Goal: Transaction & Acquisition: Purchase product/service

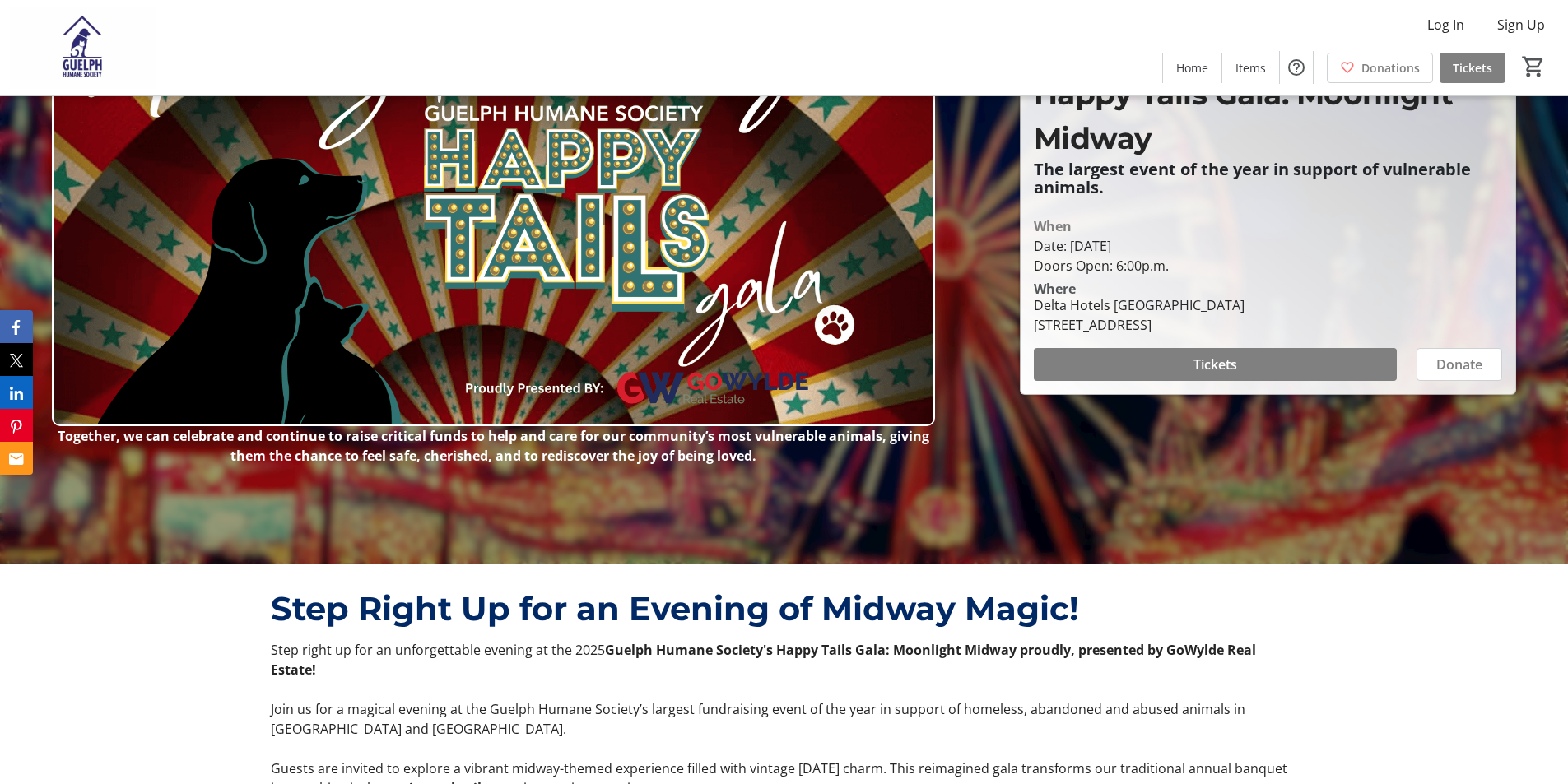
scroll to position [165, 0]
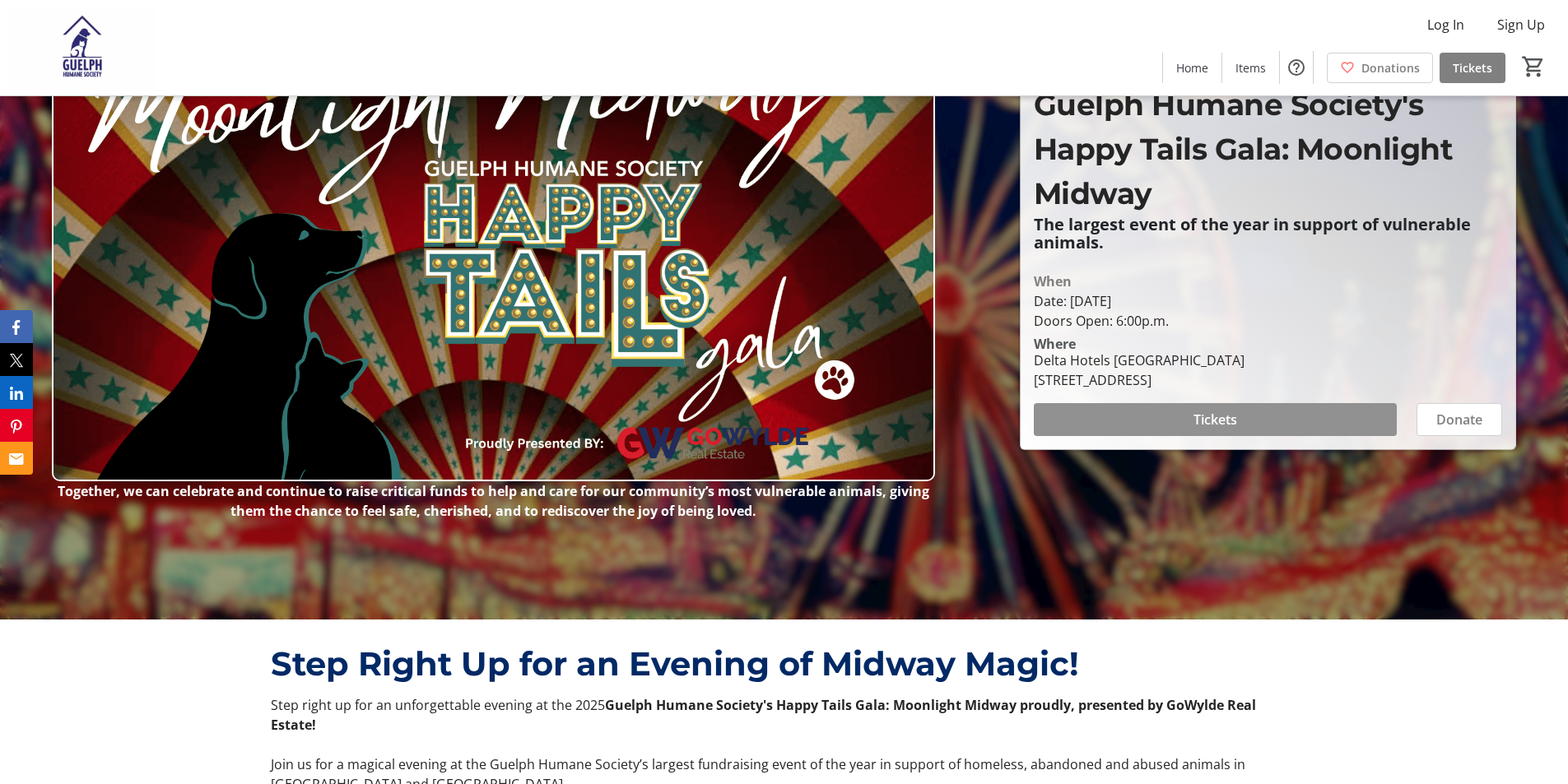
click at [1230, 418] on span "Tickets" at bounding box center [1215, 420] width 43 height 20
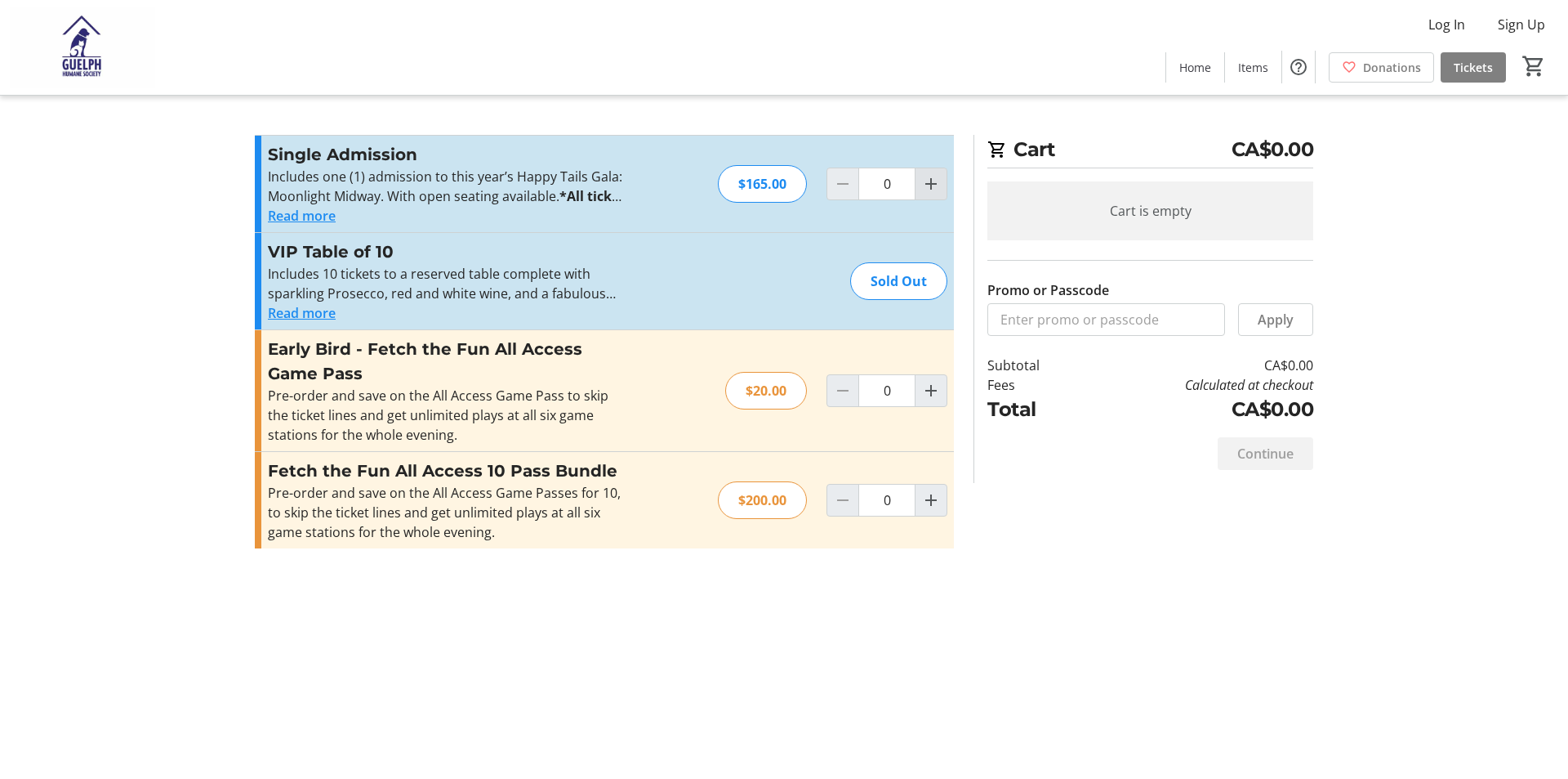
click at [933, 188] on mat-icon "Increment by one" at bounding box center [931, 184] width 20 height 20
type input "2"
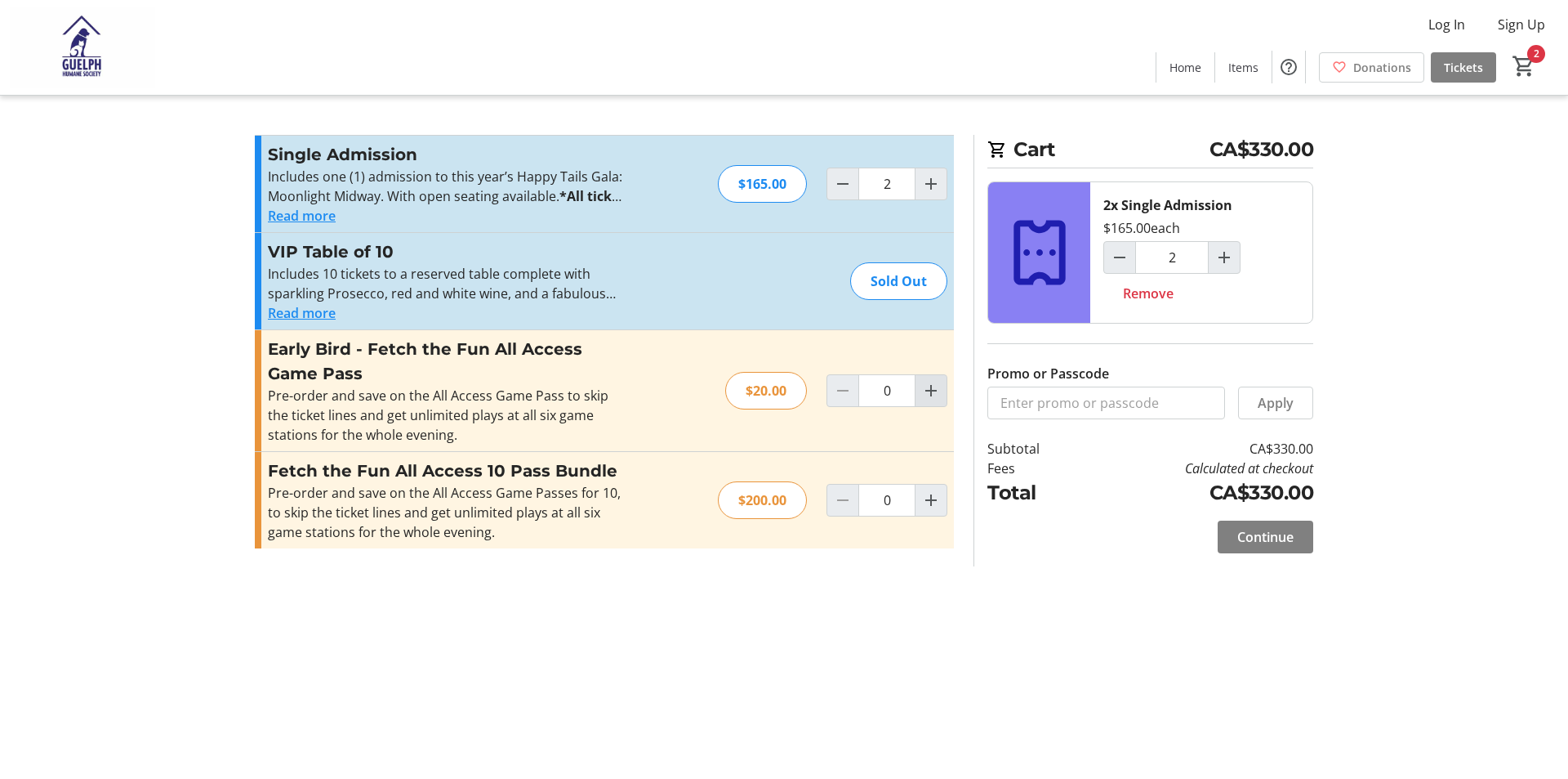
click at [920, 394] on span "Increment by one" at bounding box center [931, 391] width 31 height 31
type input "2"
